Goal: Task Accomplishment & Management: Complete application form

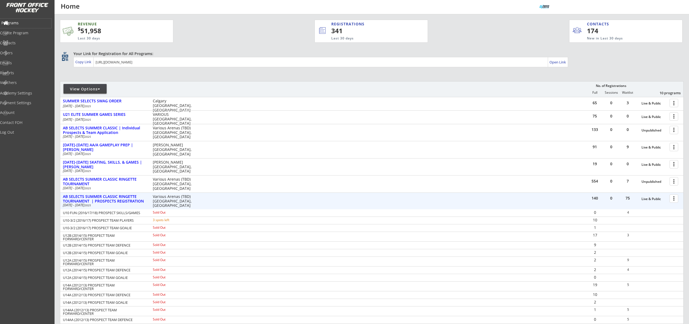
click at [23, 22] on div "Programs" at bounding box center [25, 23] width 49 height 4
click at [21, 53] on div "Orders" at bounding box center [25, 53] width 49 height 4
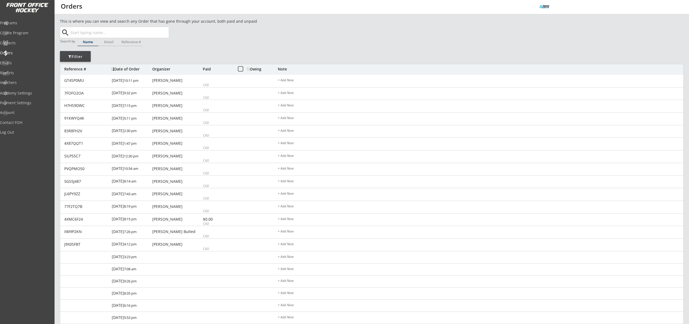
click at [126, 32] on input "text" at bounding box center [118, 32] width 99 height 11
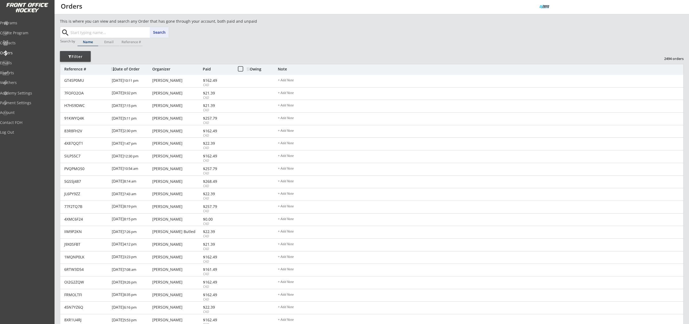
click at [133, 35] on input "text" at bounding box center [118, 32] width 99 height 11
paste input "[PERSON_NAME][EMAIL_ADDRESS][PERSON_NAME][DOMAIN_NAME]"
type input "[PERSON_NAME][EMAIL_ADDRESS][PERSON_NAME][DOMAIN_NAME]"
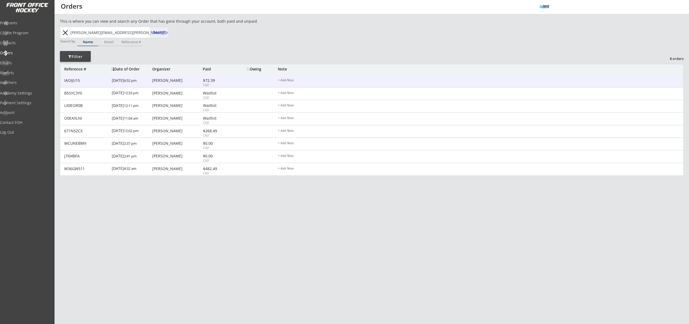
click at [171, 81] on div "[PERSON_NAME]" at bounding box center [176, 81] width 49 height 4
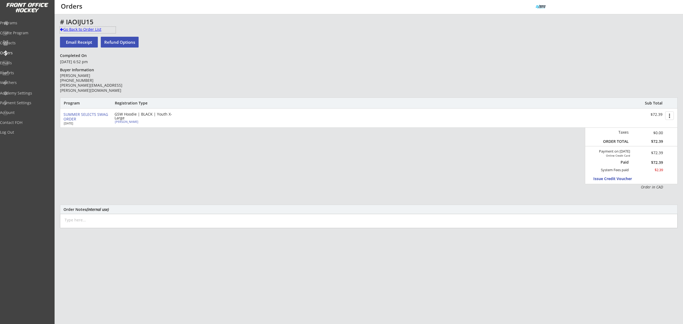
click at [76, 29] on div "Go Back to Order List" at bounding box center [88, 29] width 56 height 5
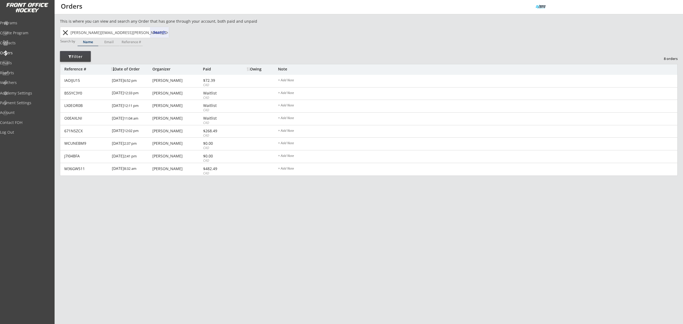
click at [73, 28] on input "[PERSON_NAME][EMAIL_ADDRESS][PERSON_NAME][DOMAIN_NAME]" at bounding box center [118, 32] width 99 height 11
click at [68, 29] on button "close" at bounding box center [65, 32] width 9 height 9
click at [36, 24] on div "Programs" at bounding box center [25, 23] width 49 height 4
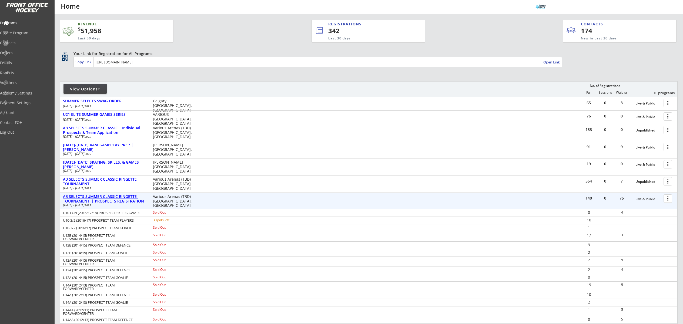
click at [126, 196] on div "AB SELECTS SUMMER CLASSIC RINGETTE TOURNAMENT | PROSPECTS REGISTRATION" at bounding box center [105, 198] width 84 height 9
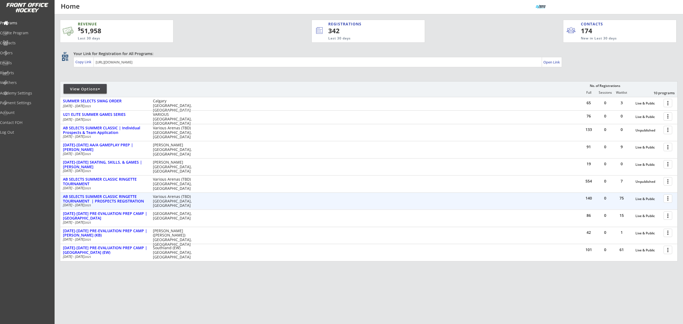
click at [667, 200] on div at bounding box center [668, 198] width 9 height 9
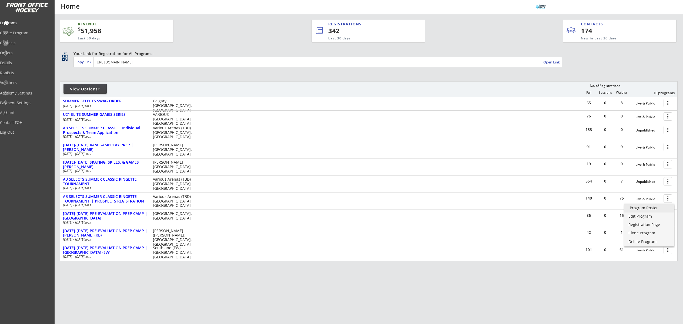
click at [648, 207] on div "Program Roster" at bounding box center [649, 208] width 39 height 4
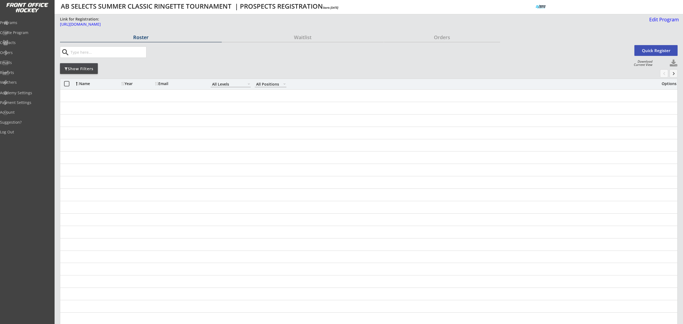
select select ""All Levels""
select select ""All Positions""
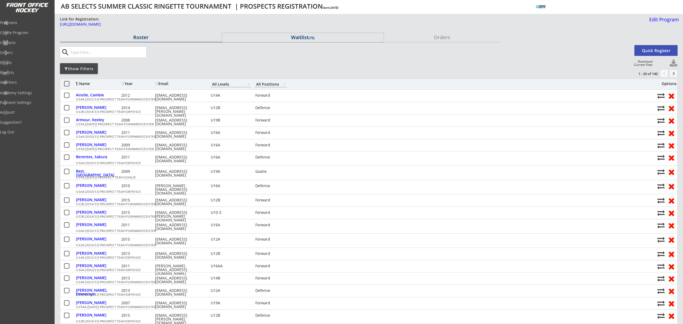
click at [304, 36] on div "Waitlist (75)" at bounding box center [303, 37] width 162 height 5
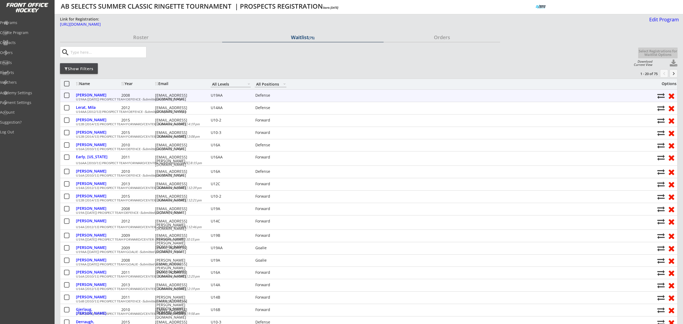
click at [70, 95] on button at bounding box center [66, 95] width 7 height 7
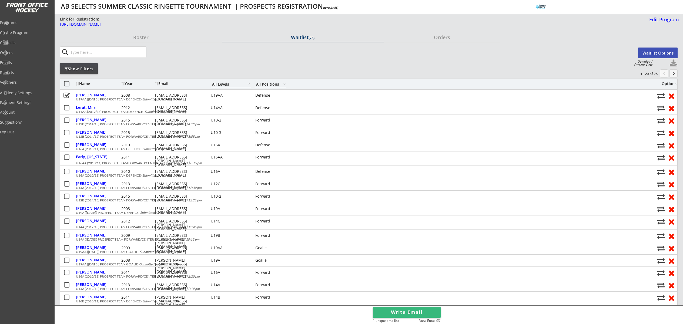
click at [652, 51] on button "Waitlist Options" at bounding box center [657, 53] width 39 height 11
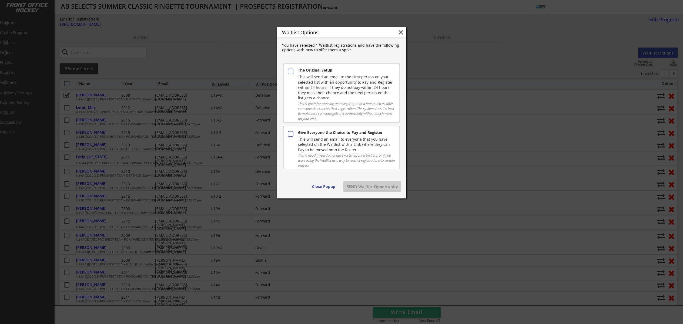
click at [289, 135] on button at bounding box center [290, 134] width 7 height 7
click at [371, 187] on button "SEND Waitlist Opportunity" at bounding box center [372, 186] width 58 height 11
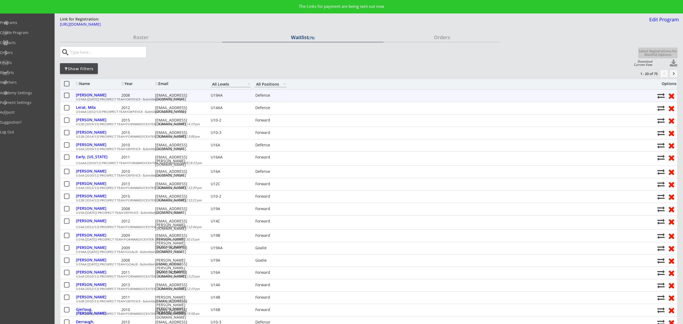
click at [171, 99] on div "Skene, Abbie 2008 skener17@hotmail.com U19AA Defense" at bounding box center [365, 95] width 578 height 7
click at [95, 93] on div "Skene, Abbie" at bounding box center [98, 95] width 44 height 4
select select ""Defense""
select select ""U19AA""
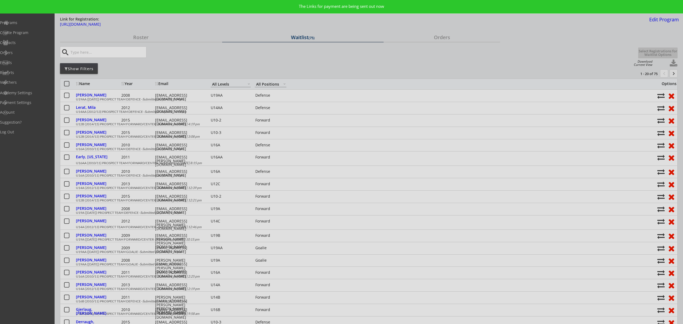
type input "FEMALE"
type input "Bowview U19B"
type input "No"
type input "Charlie and Cam Craig"
select select ""No""
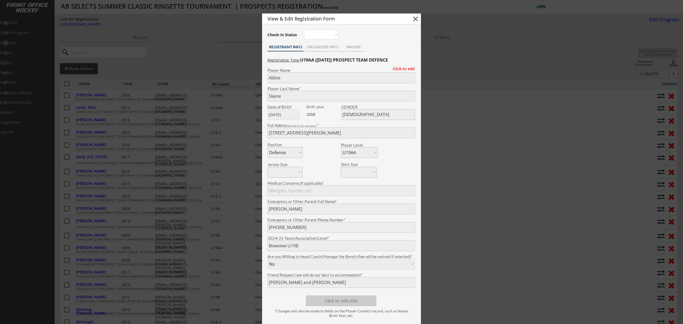
click at [414, 20] on button "close" at bounding box center [415, 19] width 8 height 8
select select ""PLACEHOLDER_1427118222253""
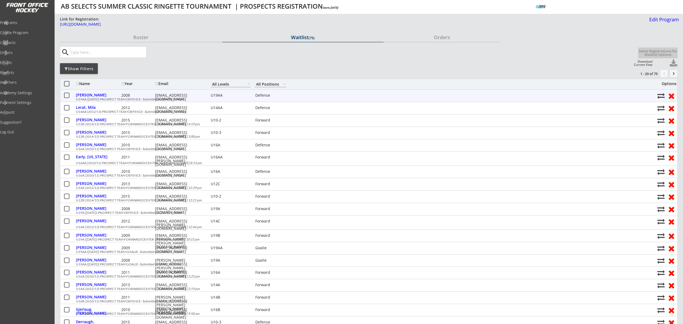
click at [181, 94] on div "skener17@hotmail.com" at bounding box center [179, 97] width 49 height 8
click at [182, 94] on div "skener17@hotmail.com" at bounding box center [179, 97] width 49 height 8
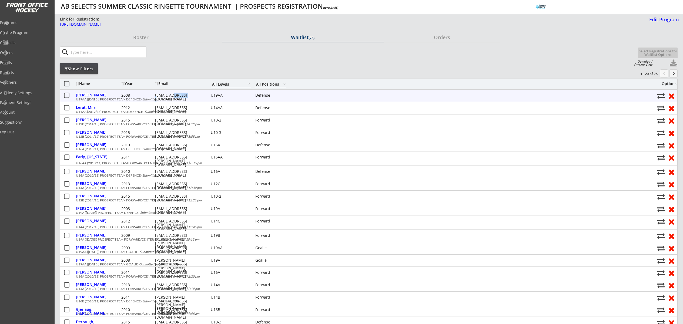
click at [182, 94] on div "skener17@hotmail.com" at bounding box center [179, 97] width 49 height 8
